Goal: Transaction & Acquisition: Book appointment/travel/reservation

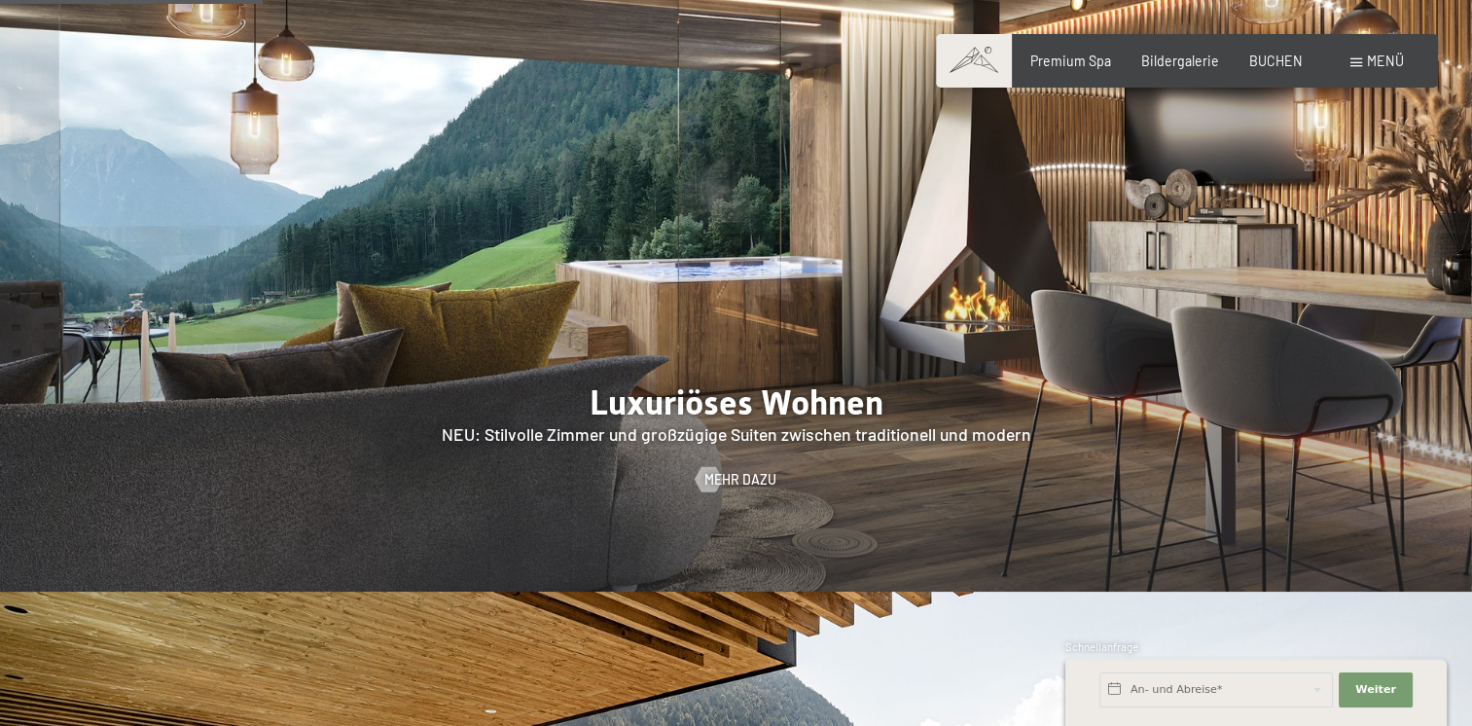
scroll to position [1842, 0]
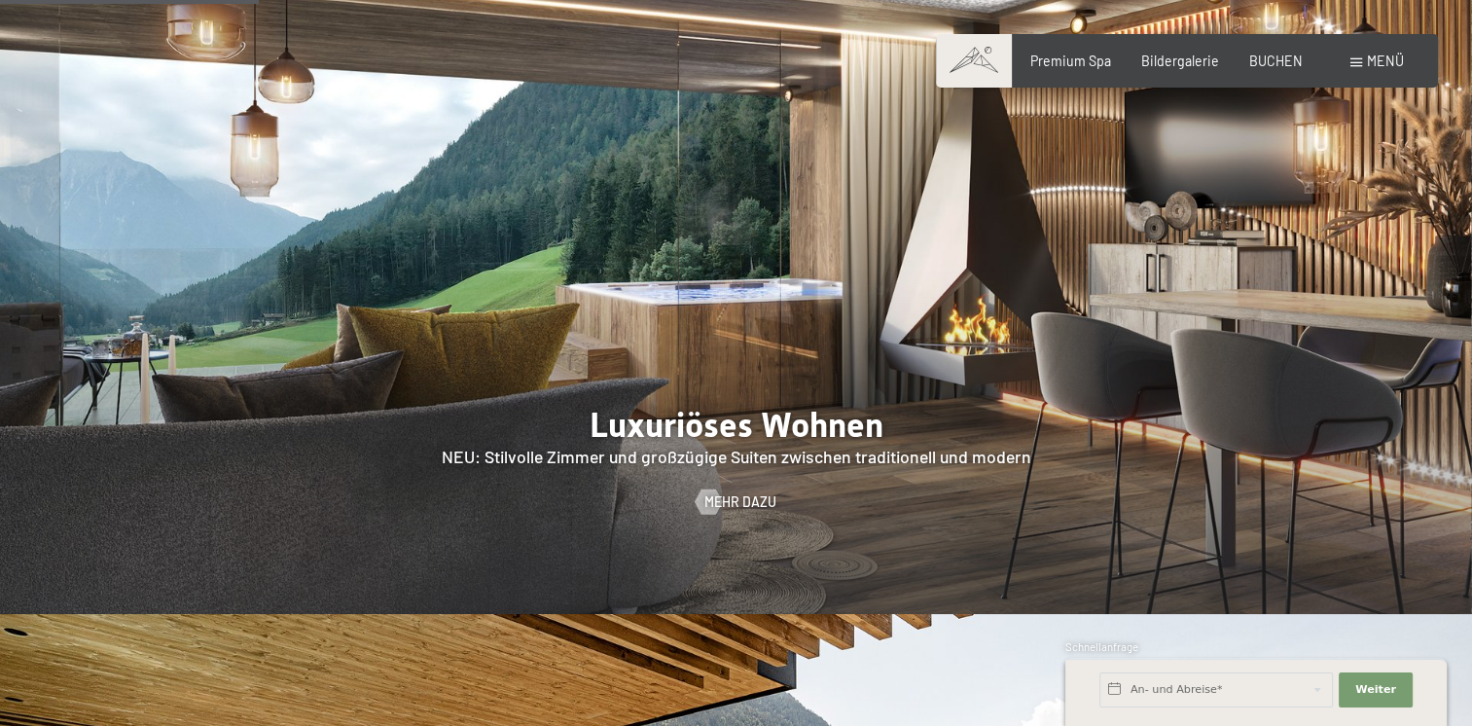
click at [1366, 58] on div "Menü" at bounding box center [1377, 61] width 54 height 19
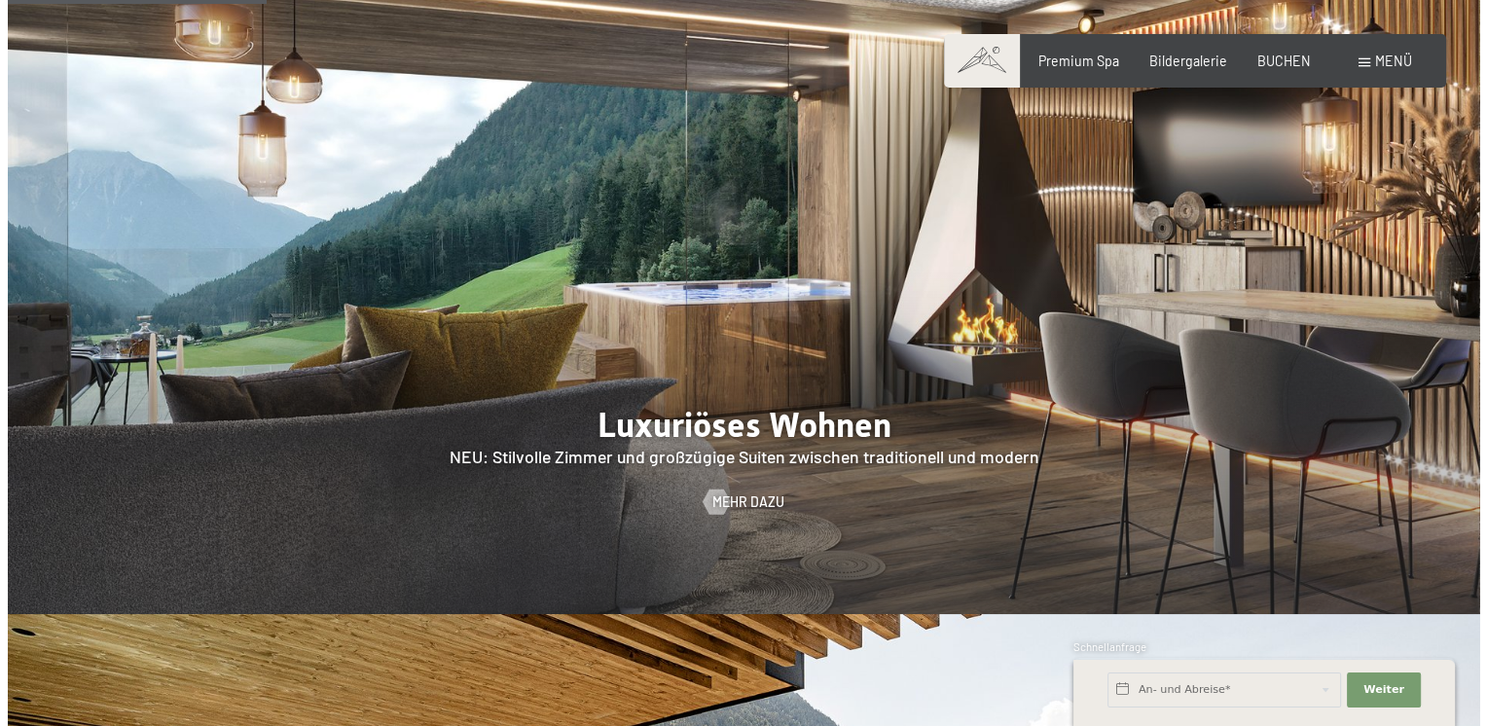
scroll to position [1820, 0]
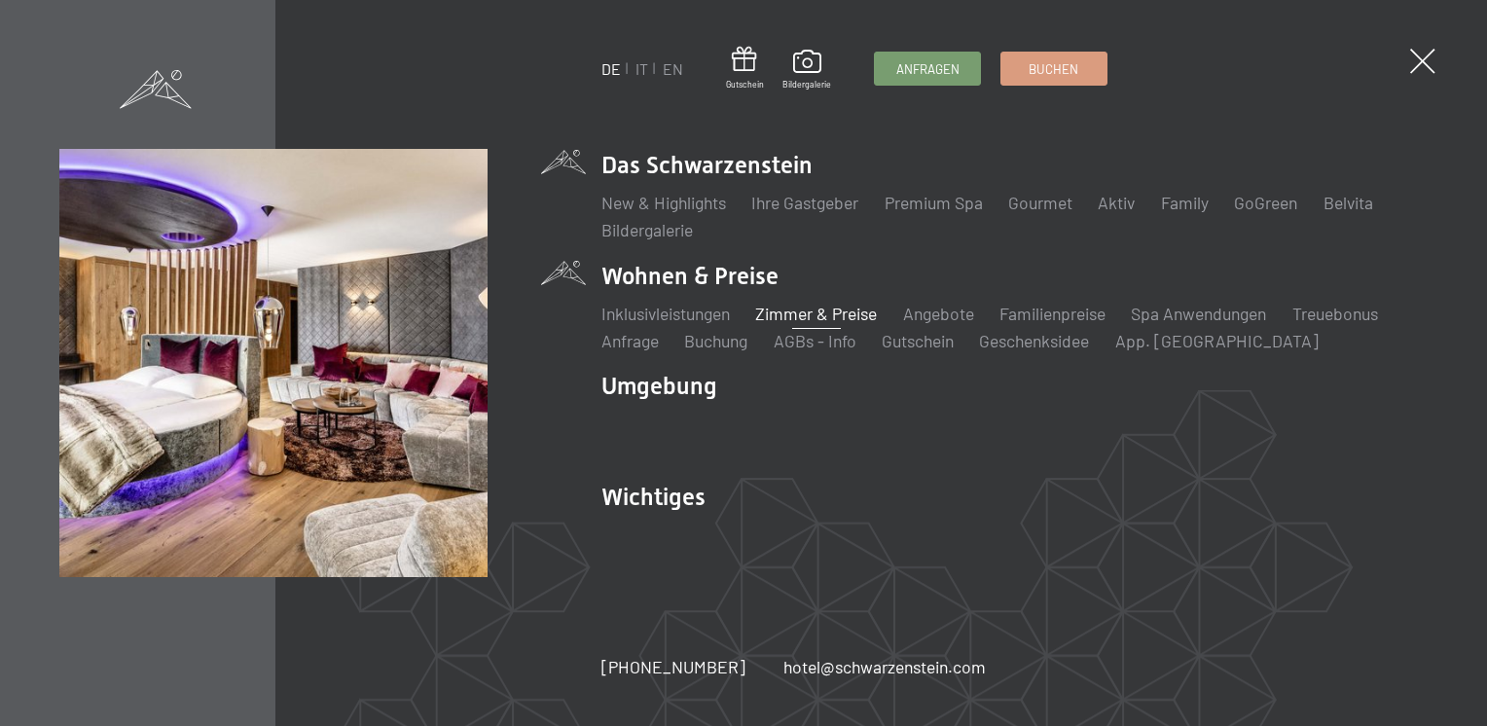
click at [808, 308] on link "Zimmer & Preise" at bounding box center [816, 313] width 122 height 21
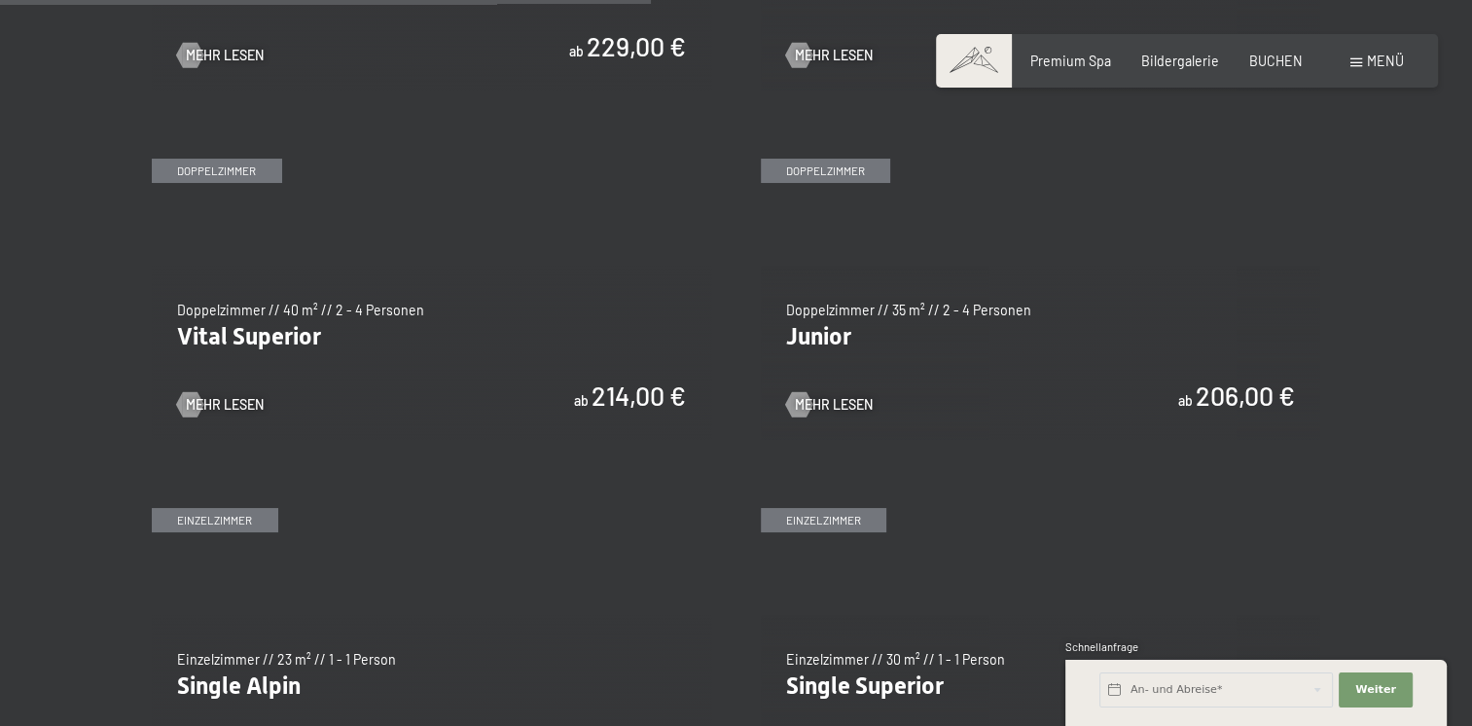
scroll to position [2409, 0]
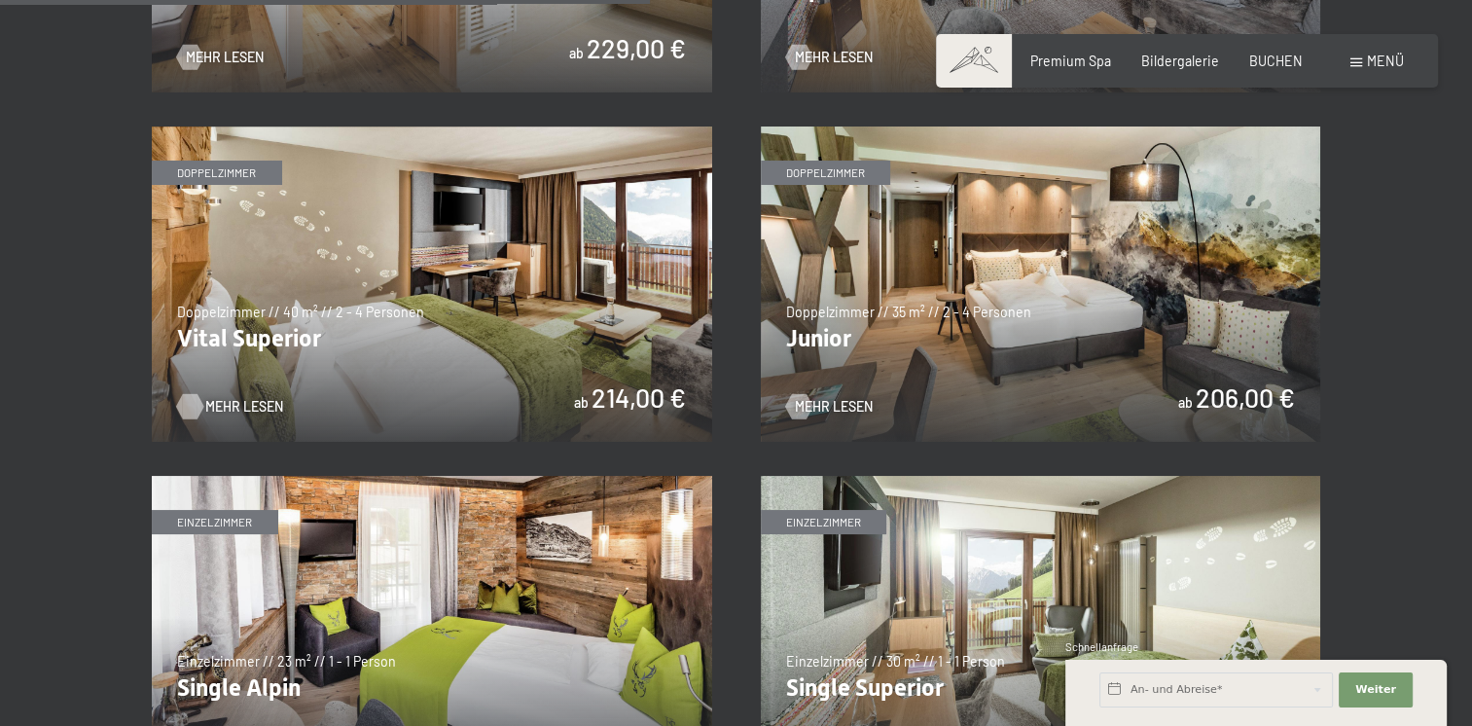
click at [226, 406] on span "Mehr Lesen" at bounding box center [244, 406] width 78 height 19
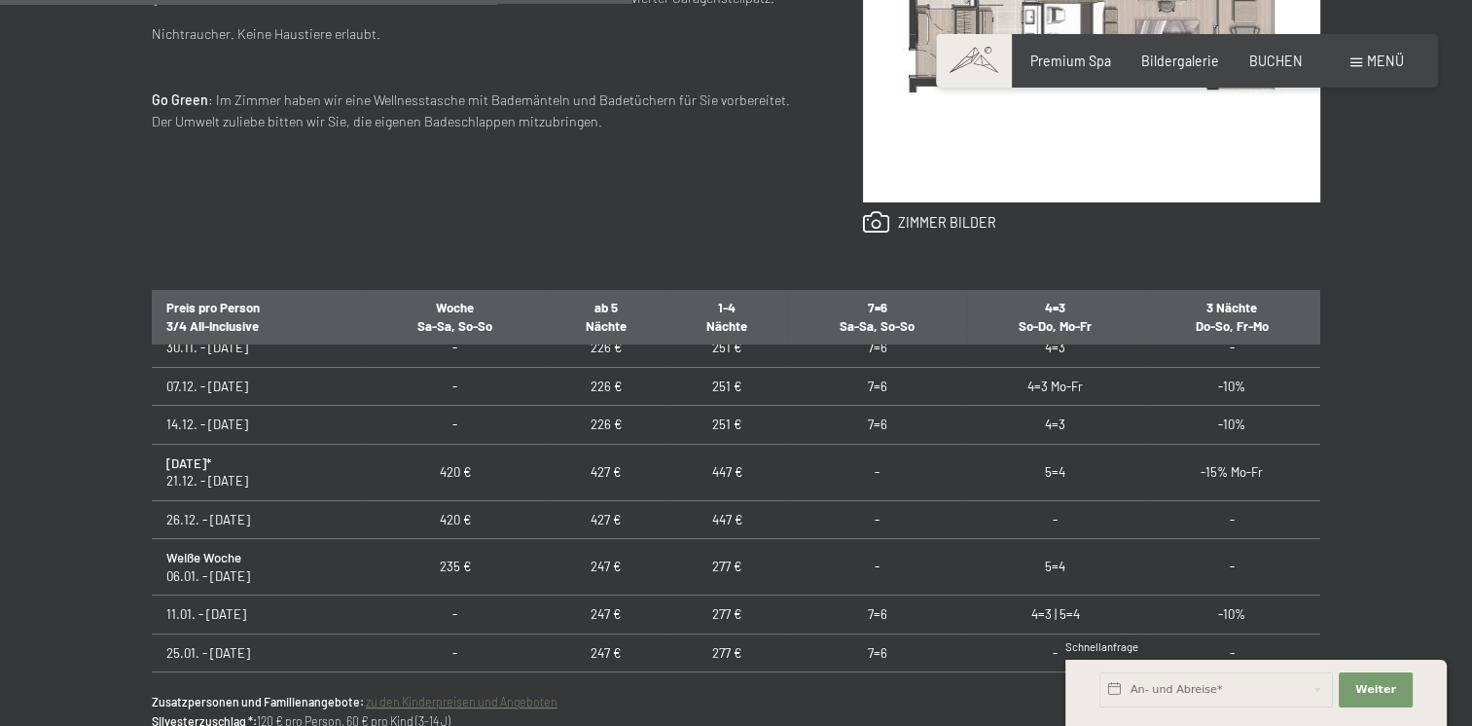
scroll to position [319, 0]
